Goal: Navigation & Orientation: Go to known website

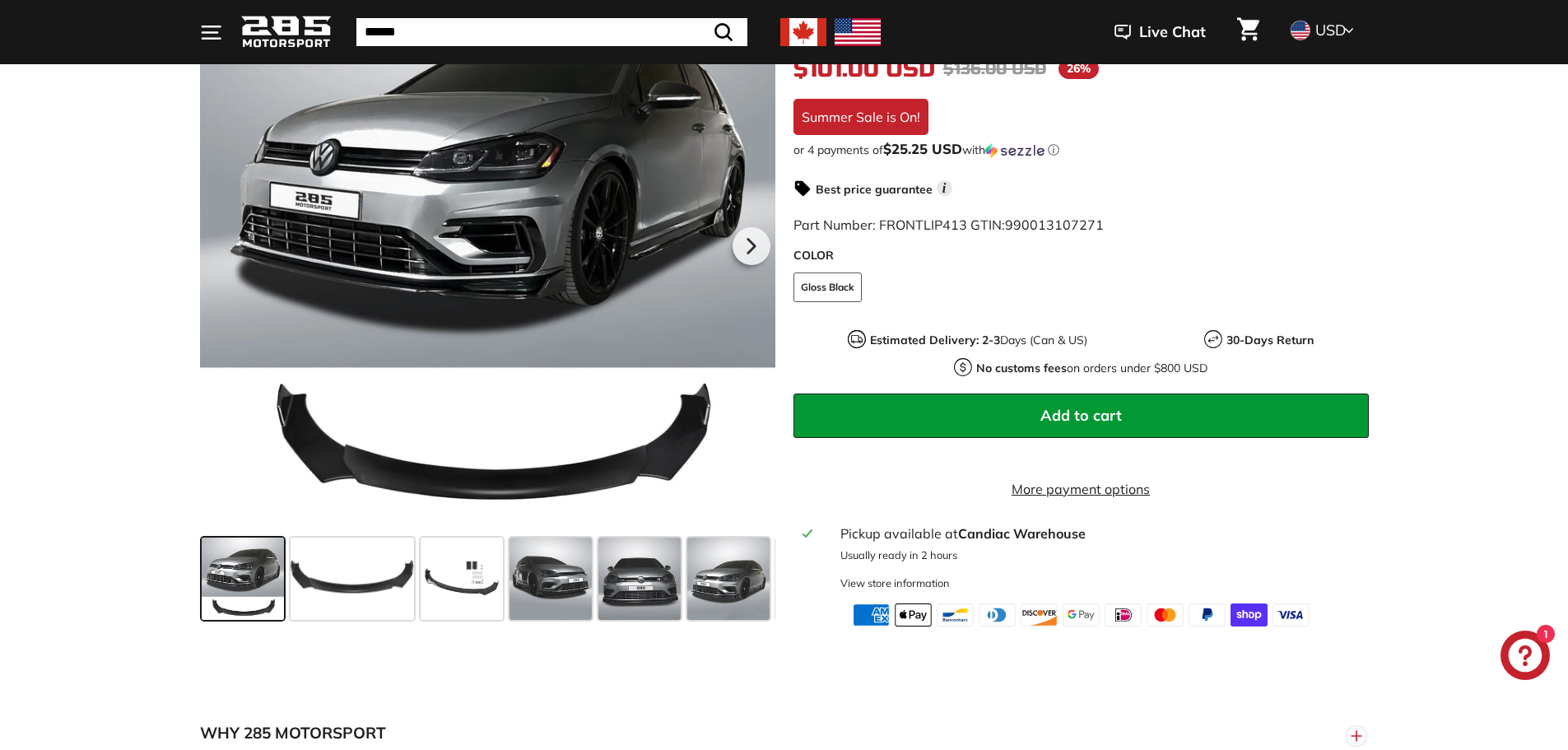
scroll to position [329, 0]
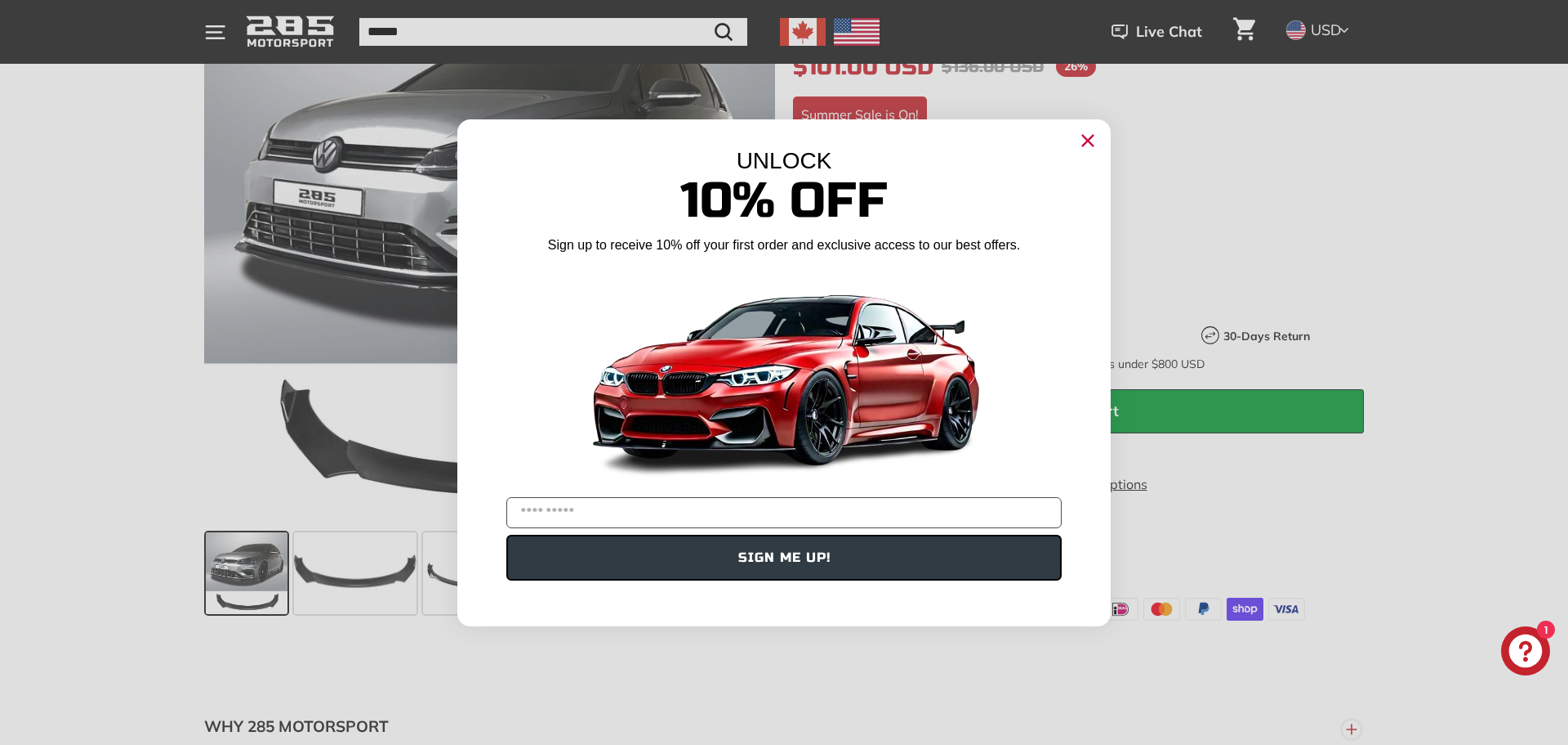
click at [1084, 137] on icon "Close dialog" at bounding box center [1087, 140] width 11 height 11
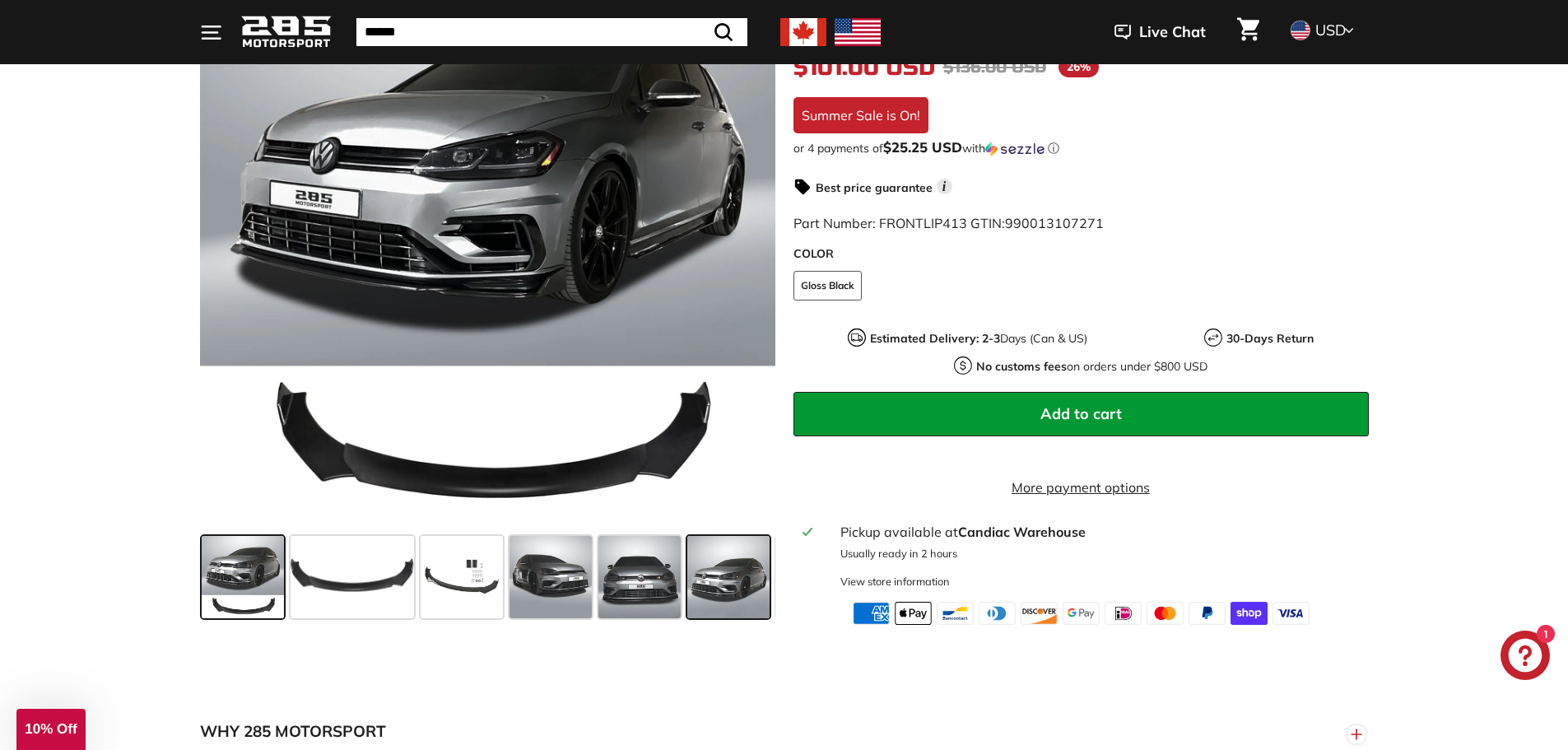
click at [716, 587] on span at bounding box center [728, 576] width 82 height 82
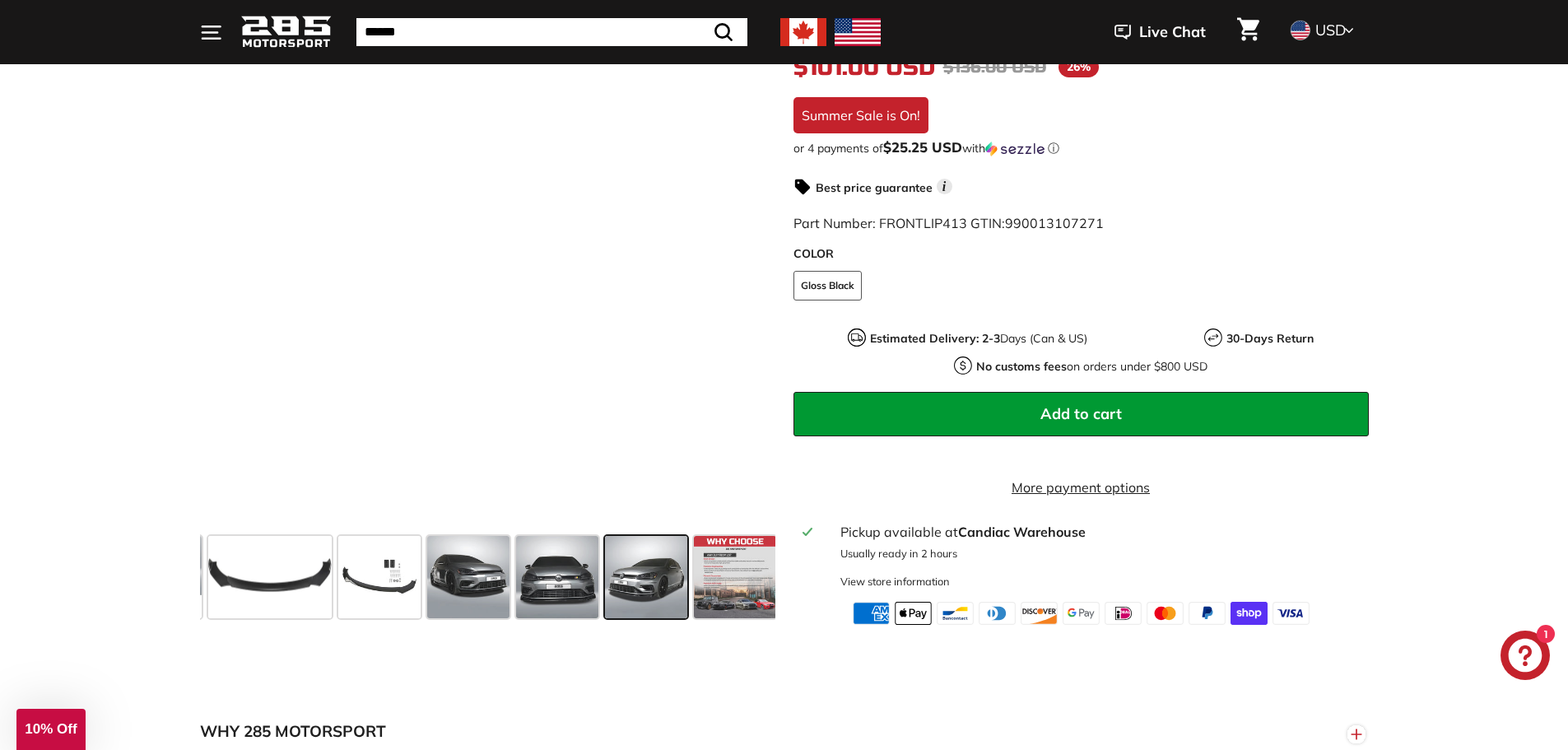
scroll to position [0, 86]
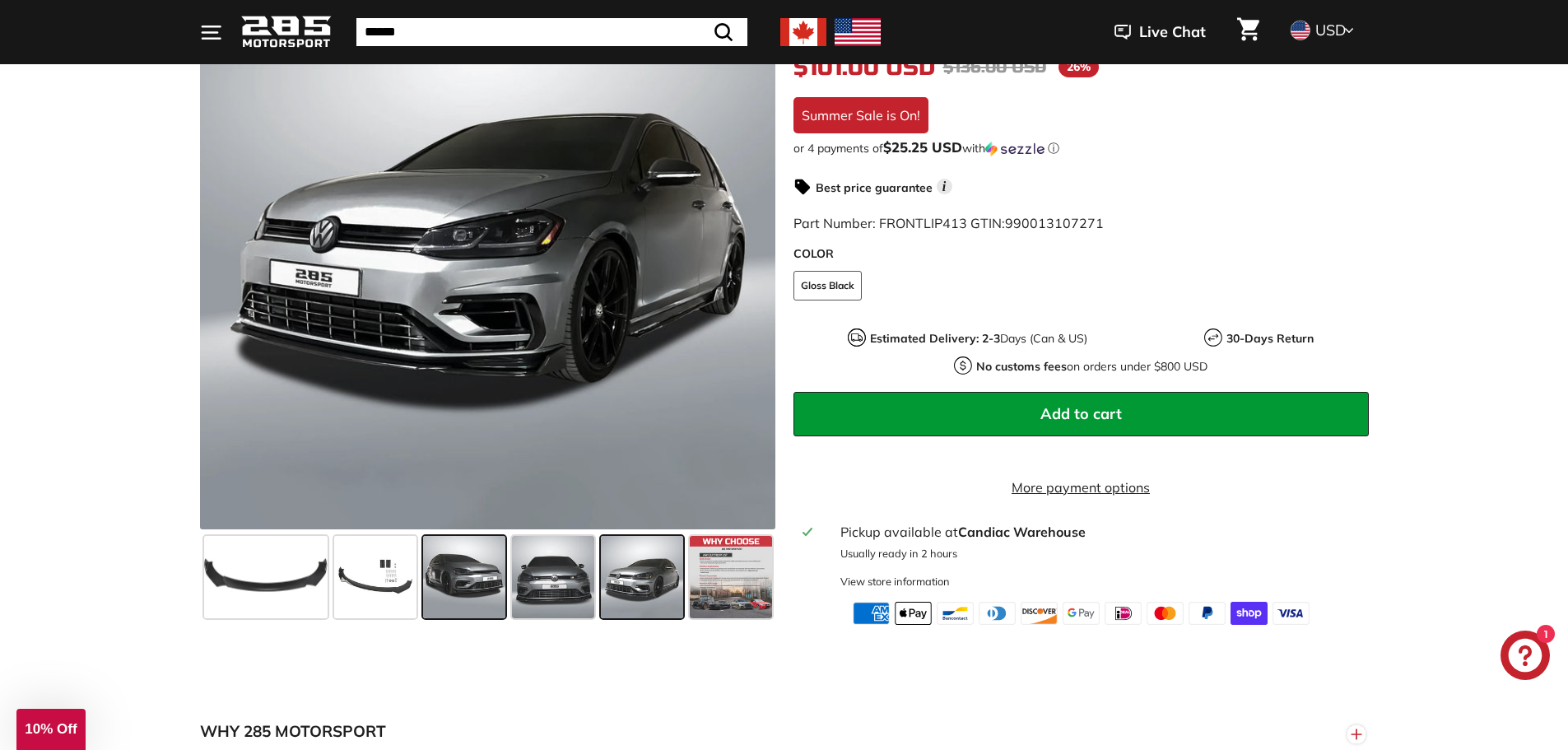
click at [457, 568] on span at bounding box center [464, 576] width 82 height 82
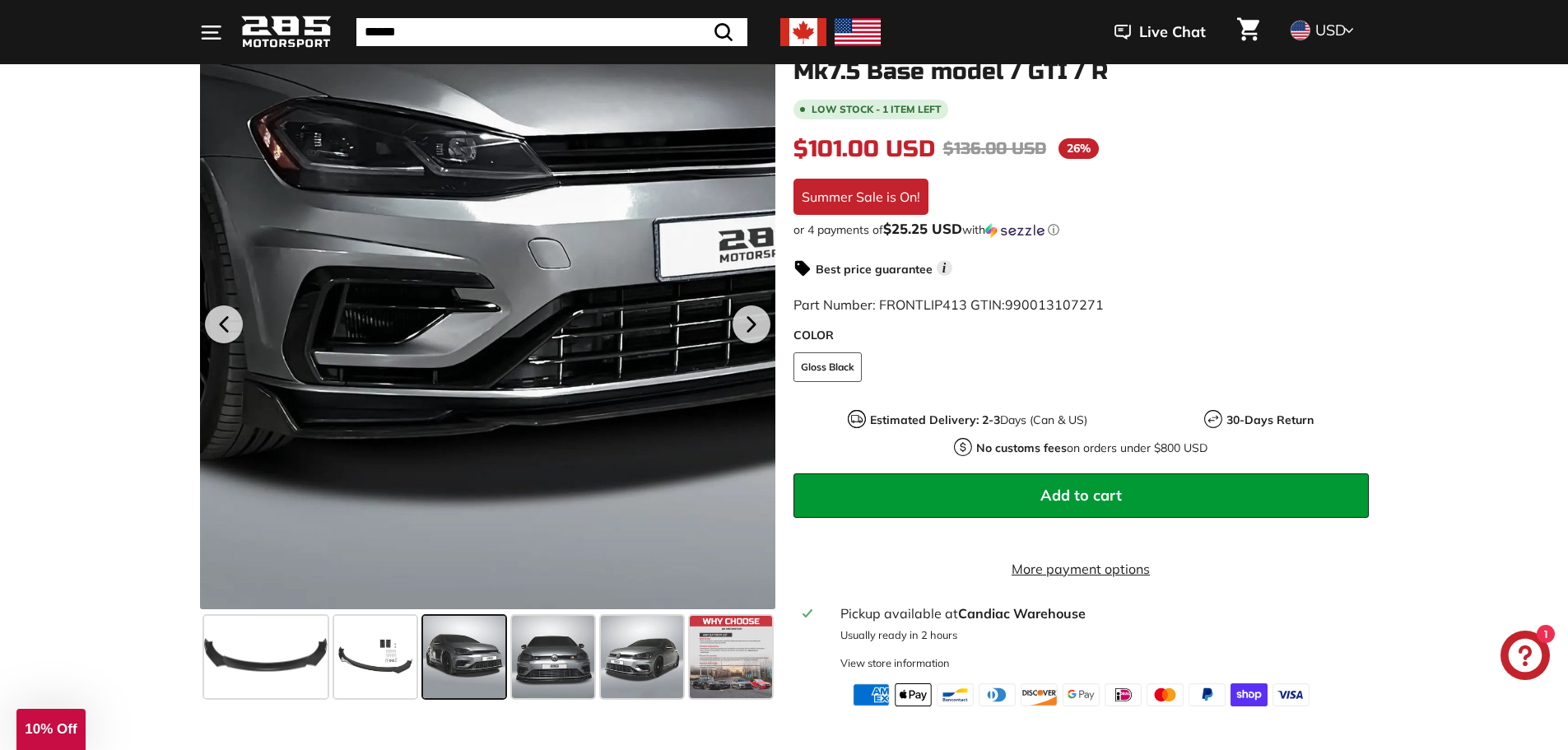
scroll to position [0, 0]
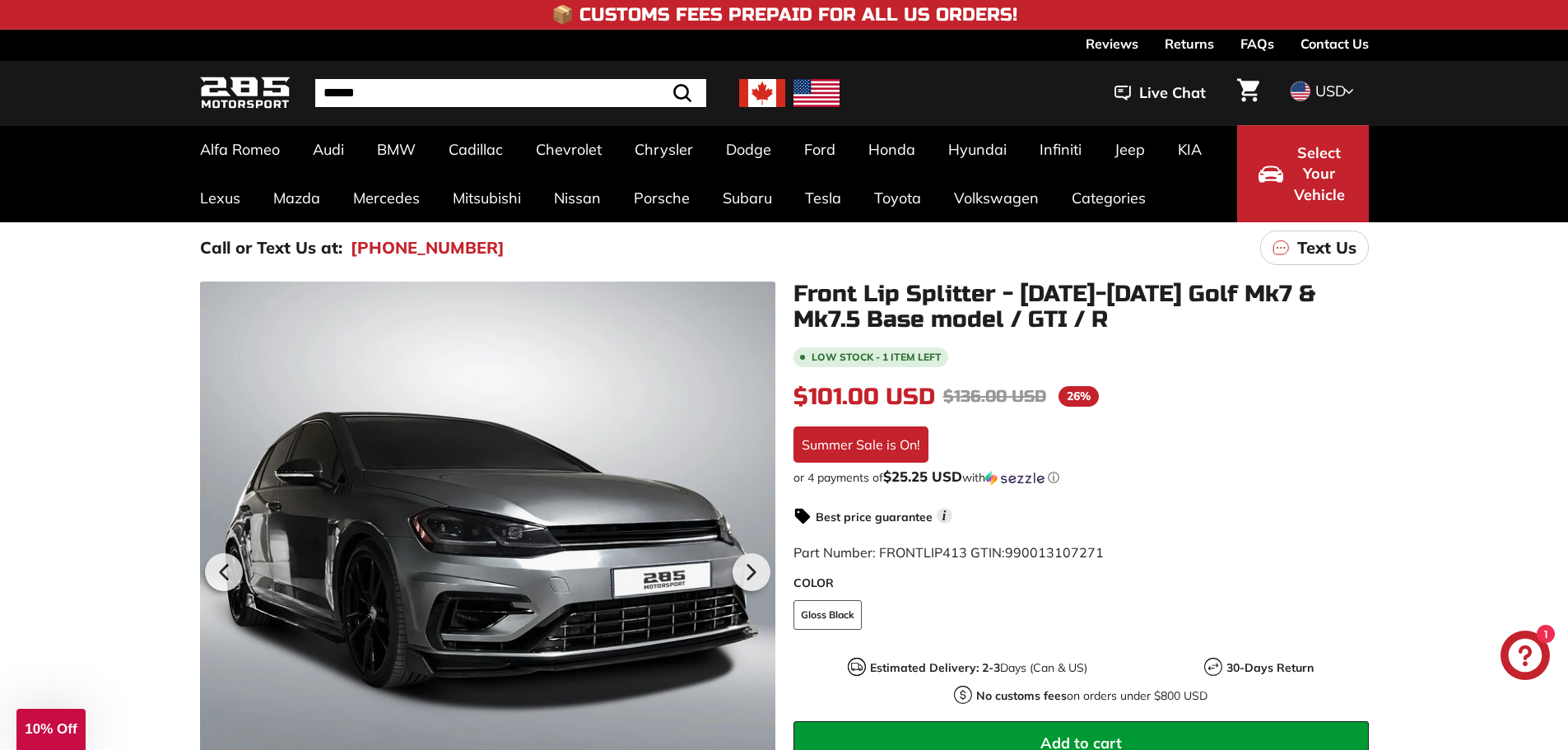
click at [226, 105] on img at bounding box center [245, 93] width 90 height 39
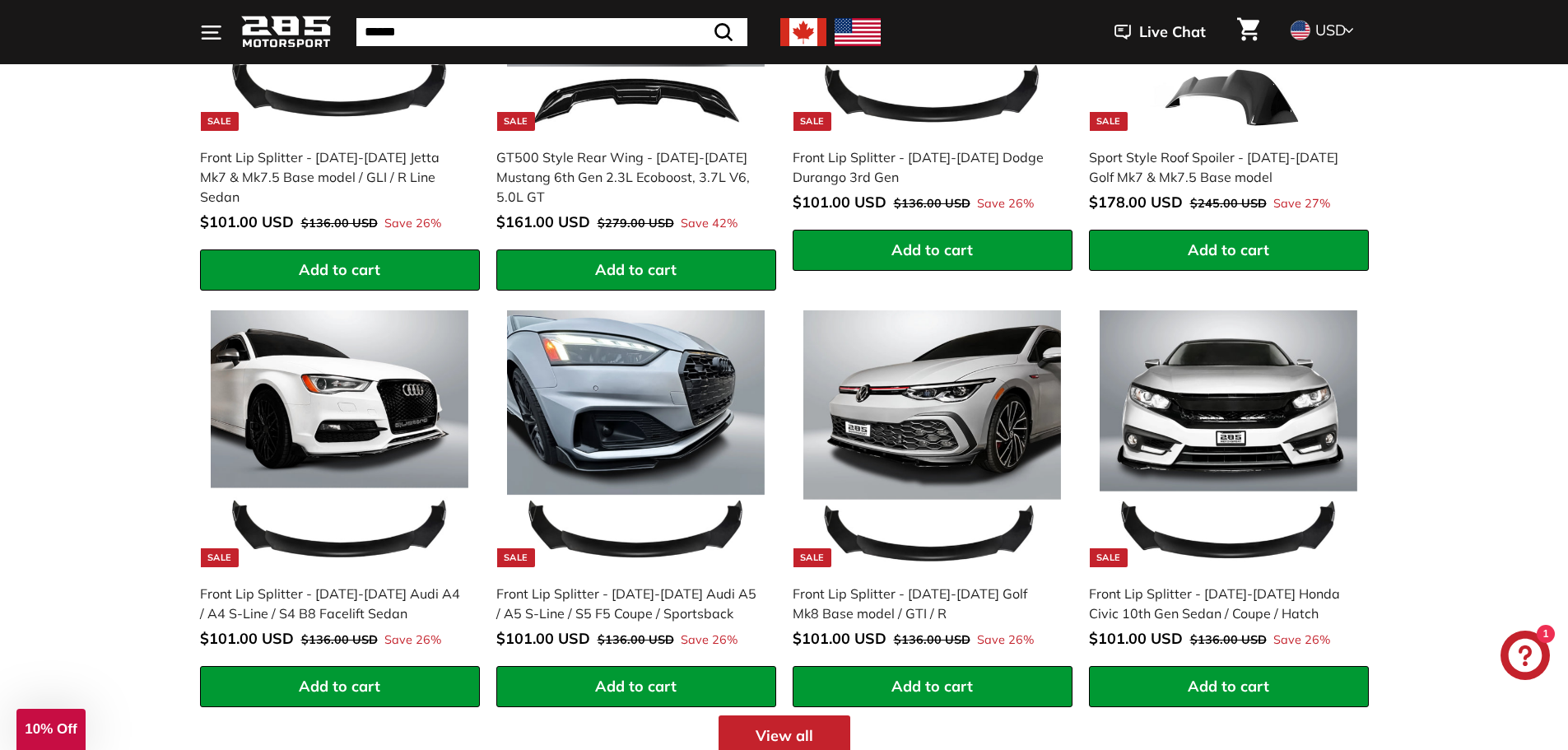
scroll to position [1646, 0]
